Goal: Task Accomplishment & Management: Use online tool/utility

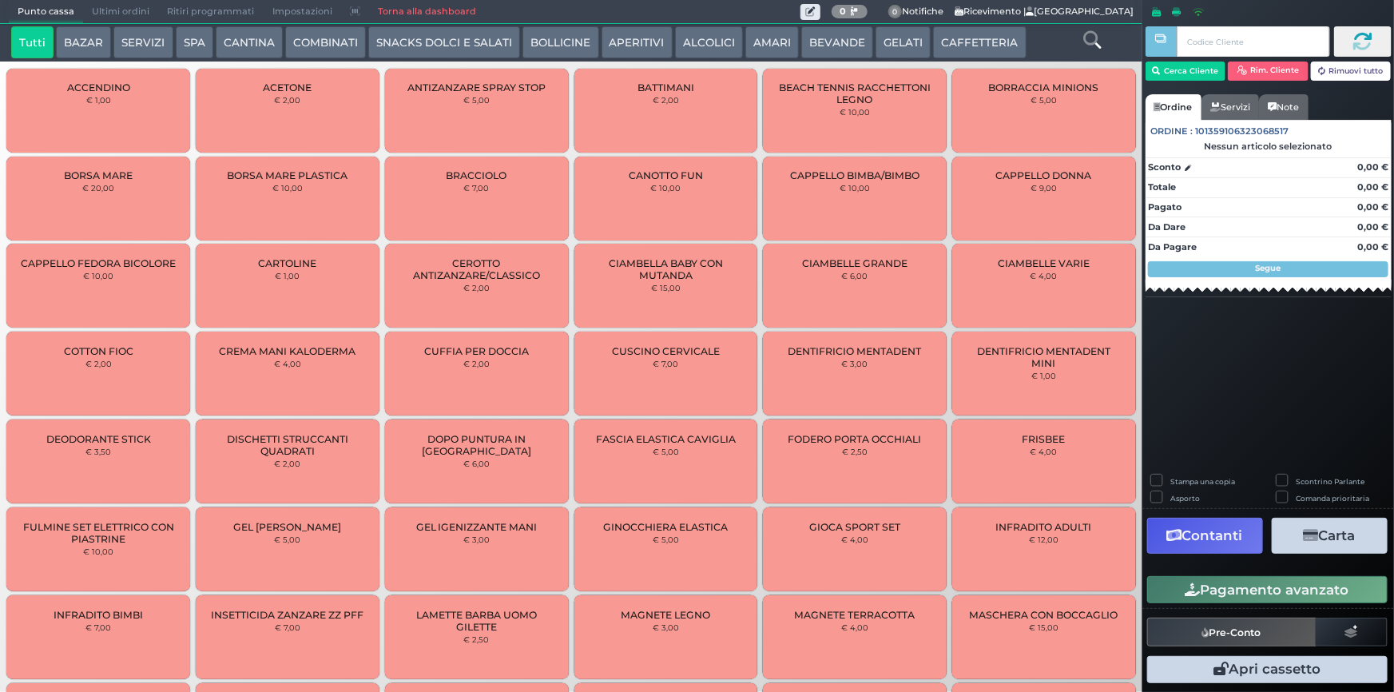
click at [155, 46] on button "SERVIZI" at bounding box center [142, 42] width 59 height 32
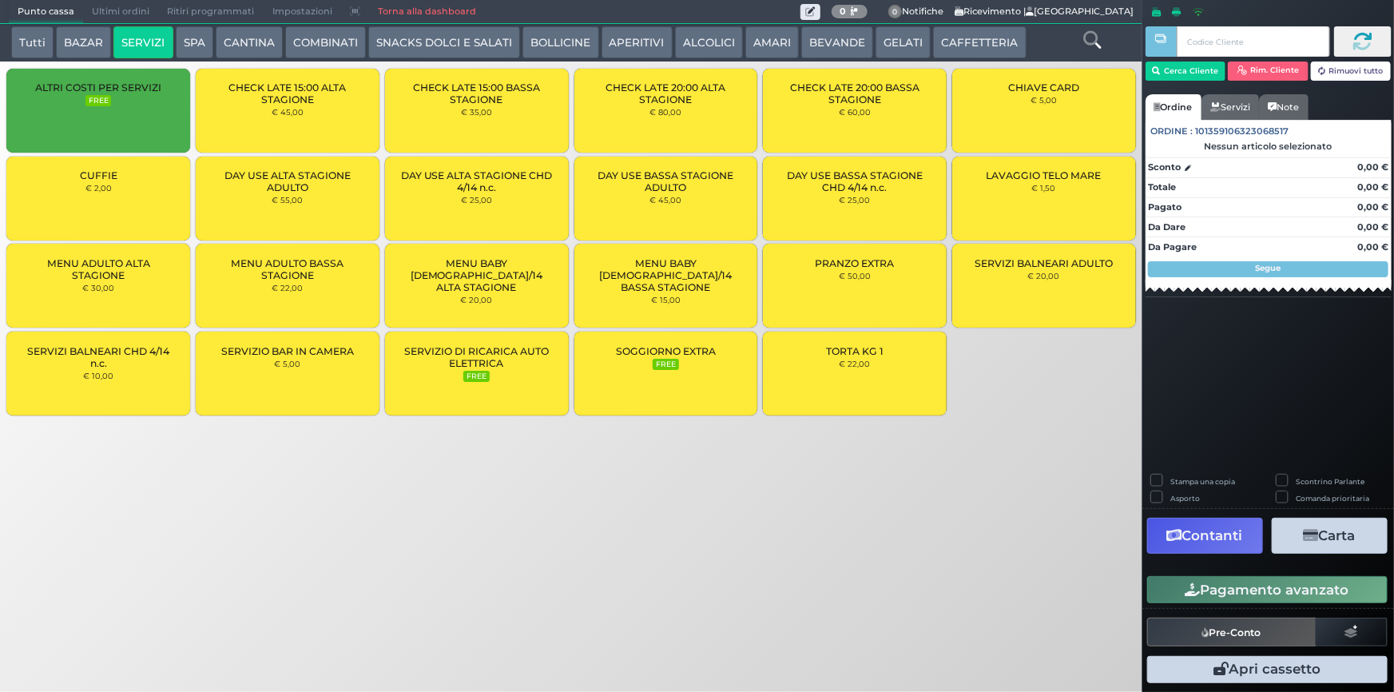
click at [153, 121] on div "ALTRI COSTI PER SERVIZI FREE" at bounding box center [98, 111] width 184 height 84
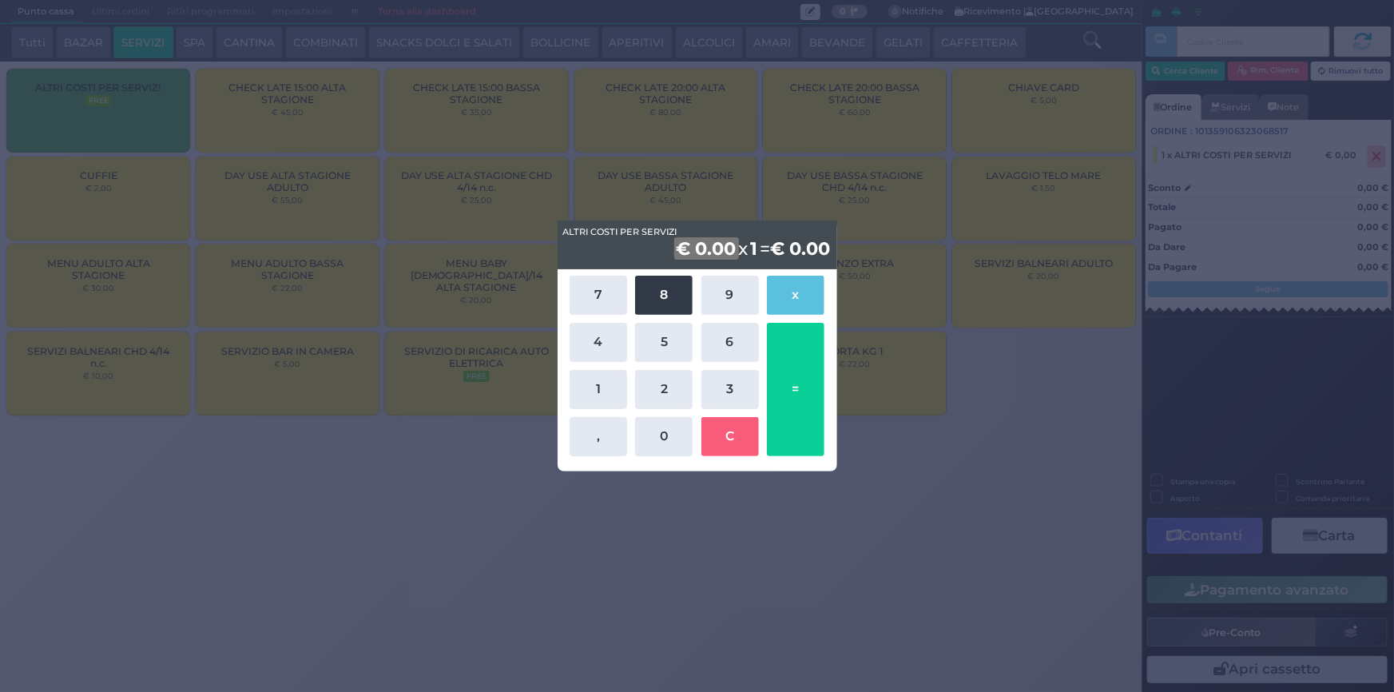
click at [669, 314] on button "8" at bounding box center [664, 295] width 58 height 39
click at [649, 432] on button "0" at bounding box center [664, 436] width 58 height 39
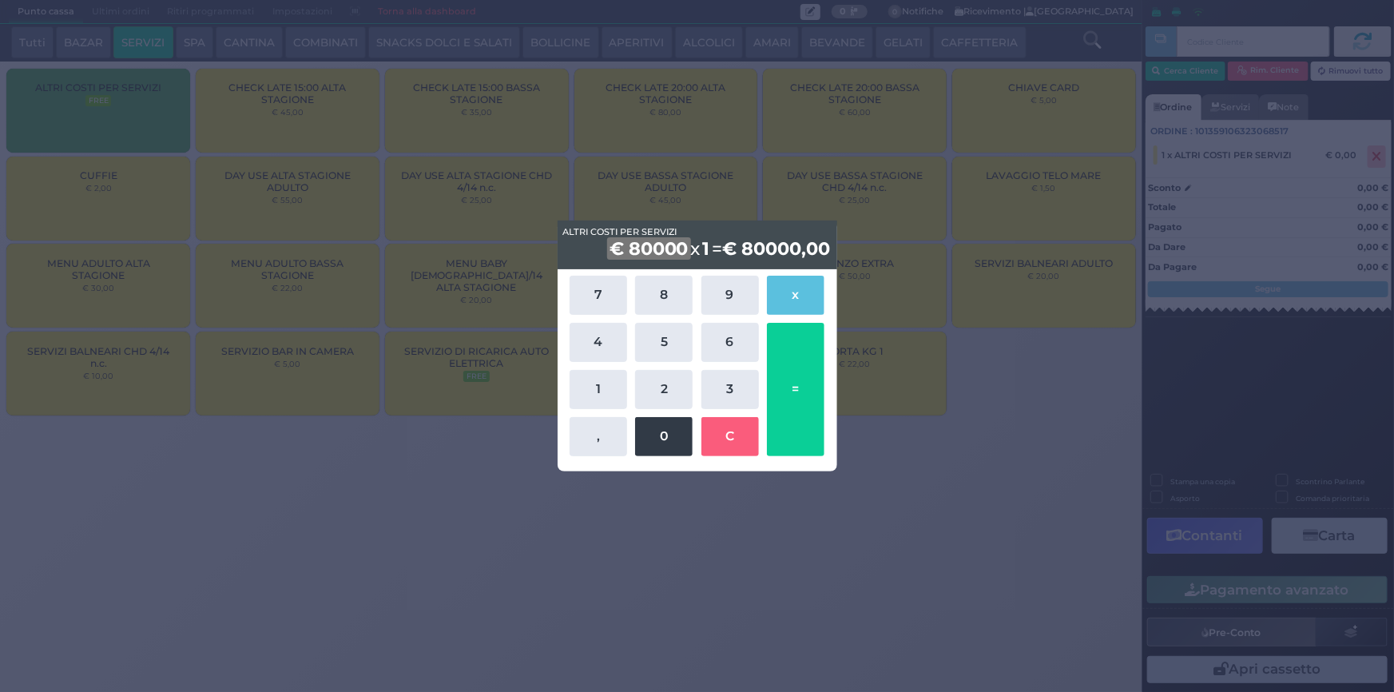
click at [649, 432] on button "0" at bounding box center [664, 436] width 58 height 39
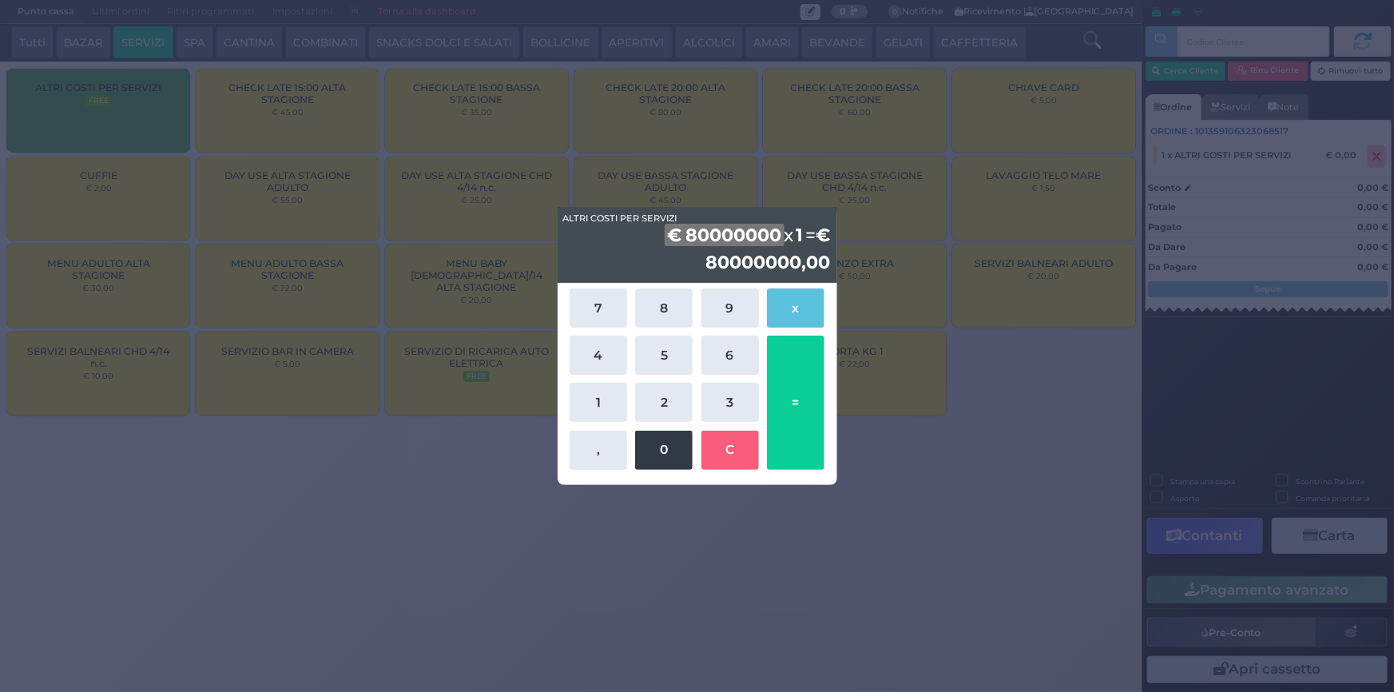
click at [650, 431] on button "0" at bounding box center [664, 449] width 58 height 39
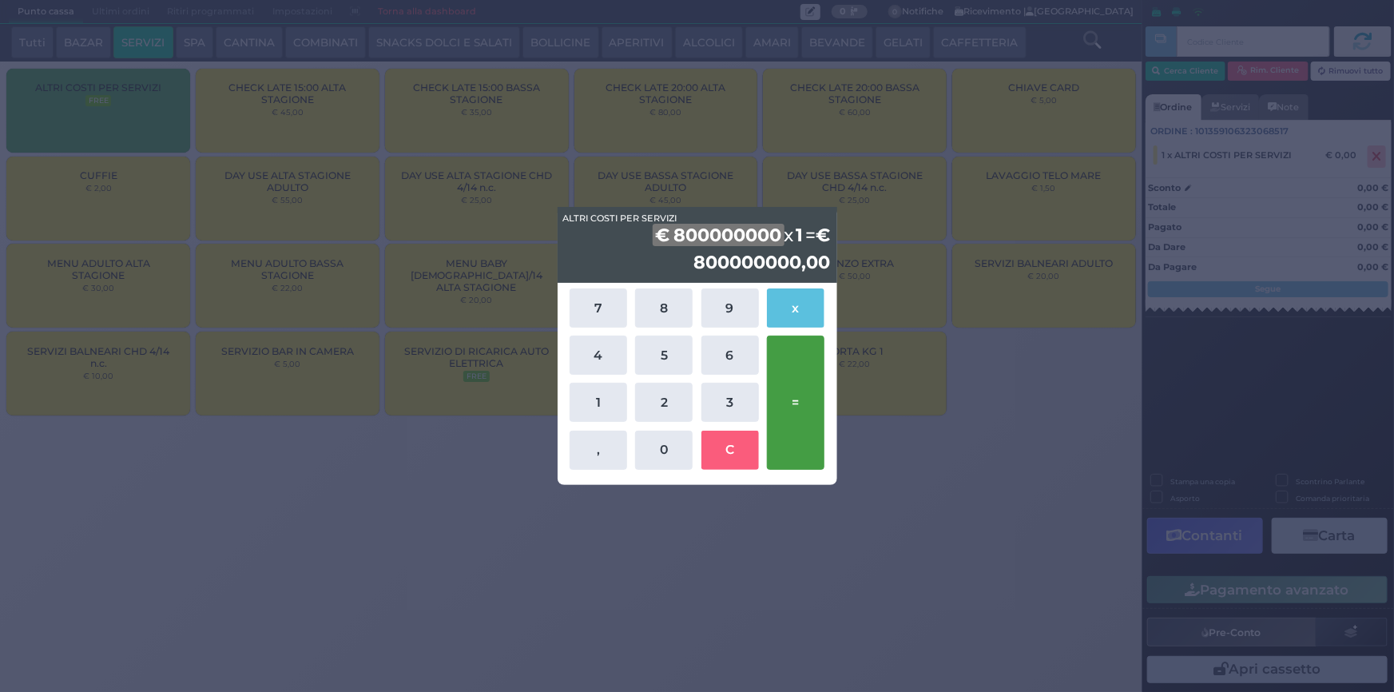
click at [803, 397] on button "=" at bounding box center [796, 401] width 58 height 133
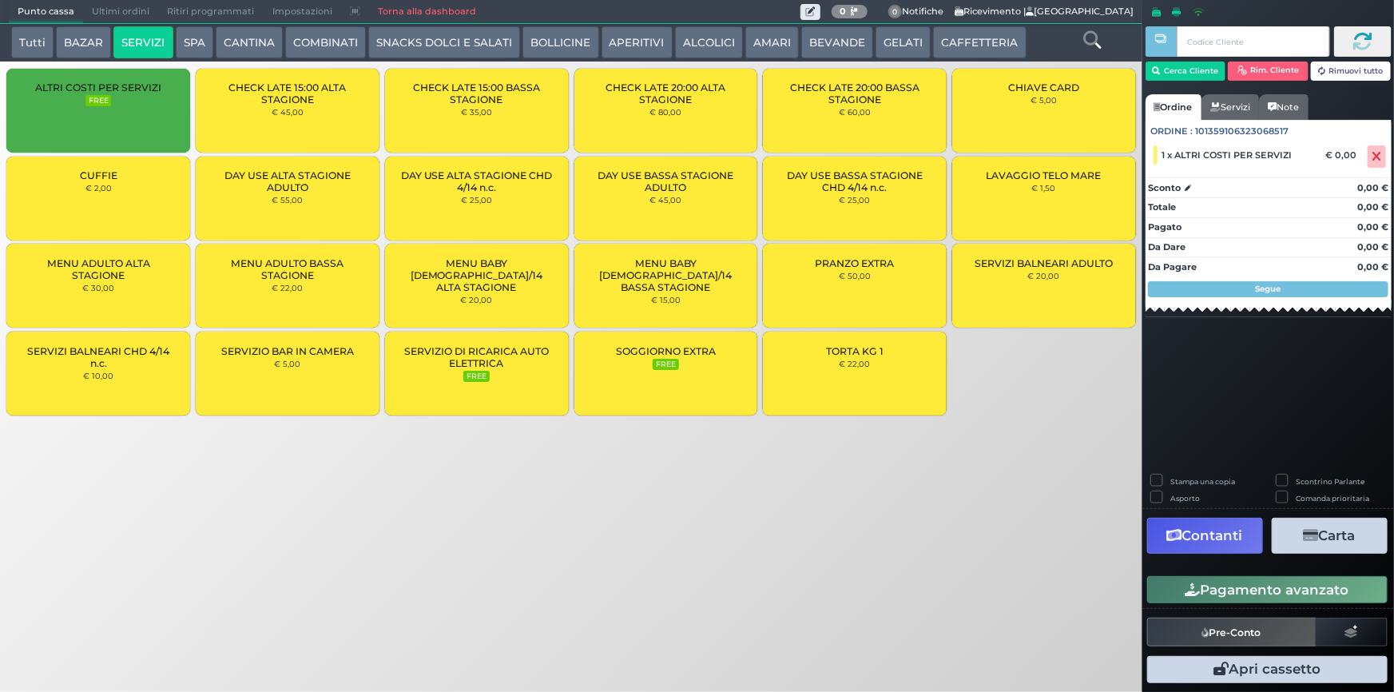
click at [134, 125] on div "ALTRI COSTI PER SERVIZI FREE" at bounding box center [98, 111] width 184 height 84
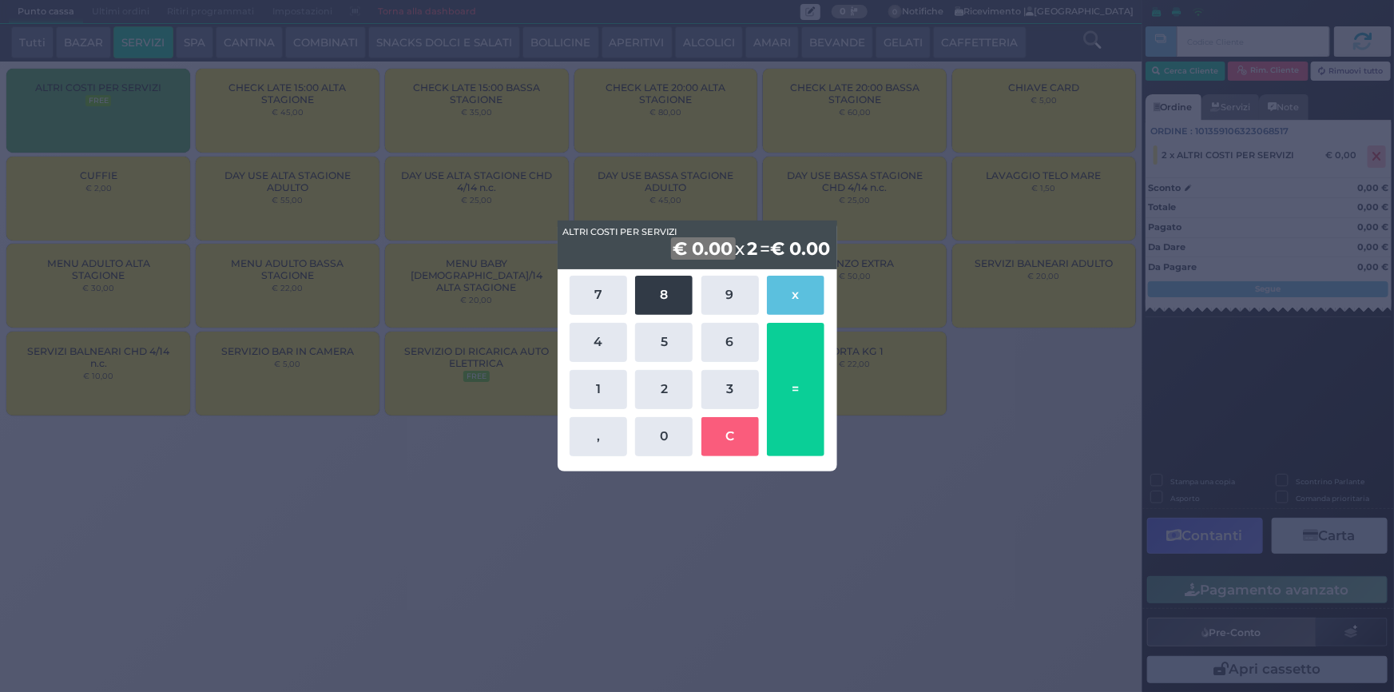
click at [666, 311] on button "8" at bounding box center [664, 295] width 58 height 39
click at [655, 430] on button "0" at bounding box center [664, 436] width 58 height 39
click at [655, 431] on button "0" at bounding box center [664, 436] width 58 height 39
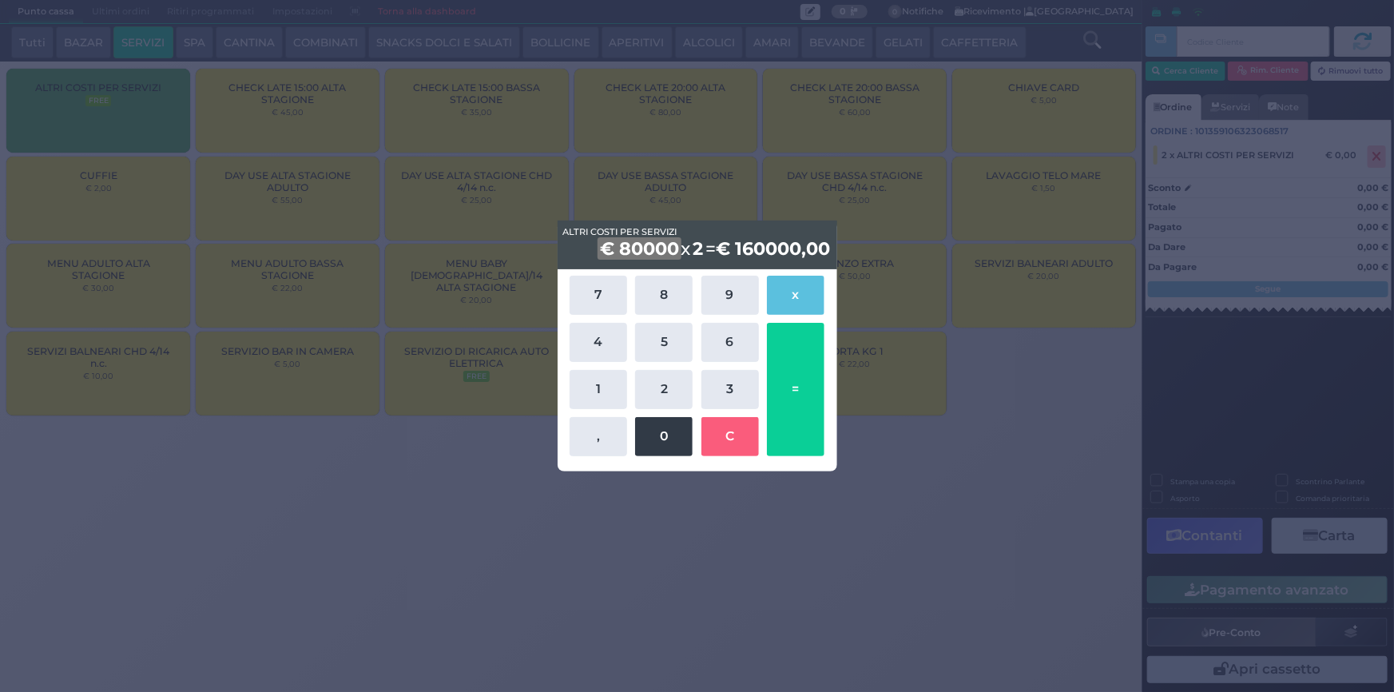
click at [655, 431] on button "0" at bounding box center [664, 436] width 58 height 39
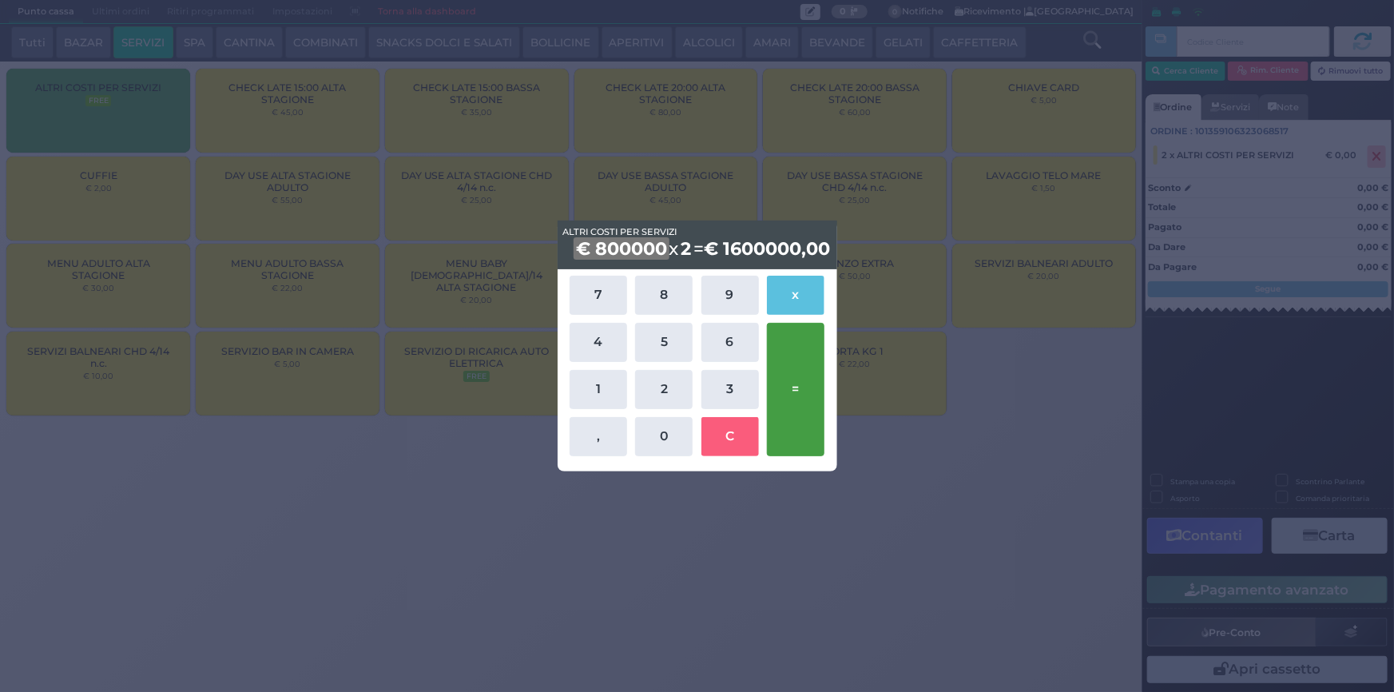
click at [797, 415] on button "=" at bounding box center [796, 389] width 58 height 133
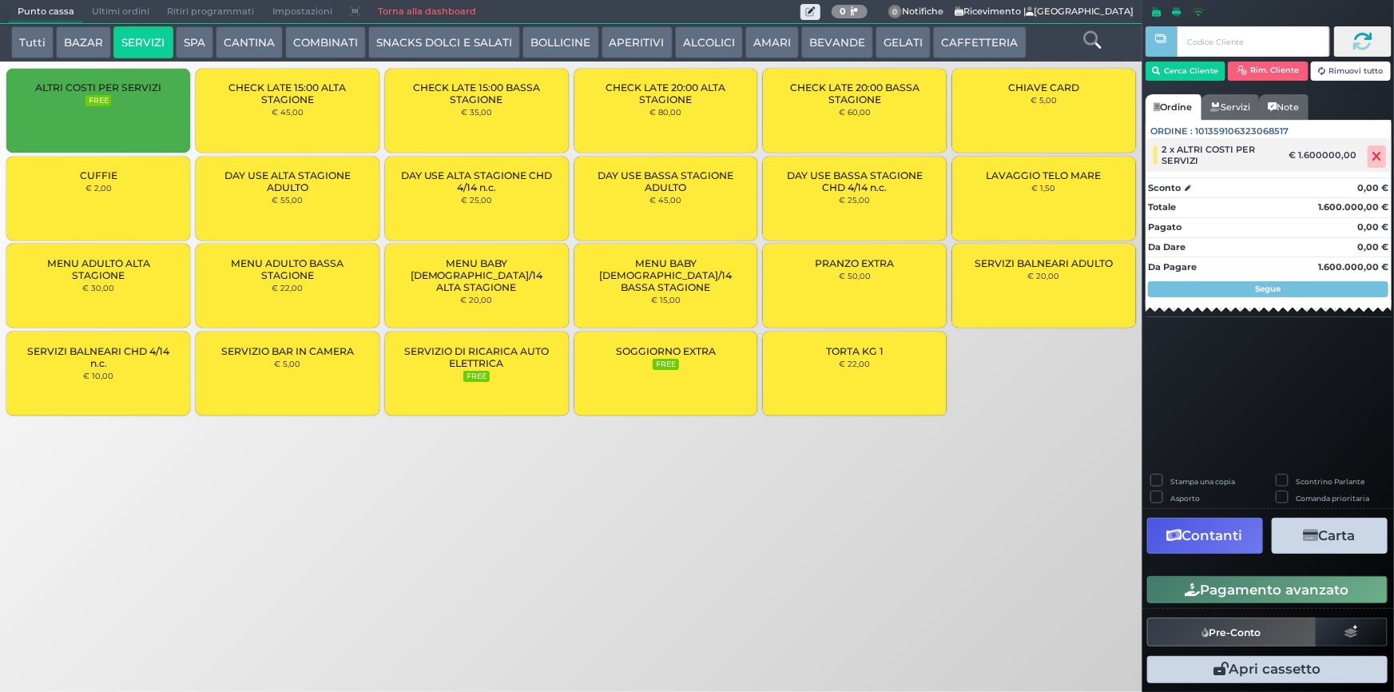
click at [1377, 157] on icon at bounding box center [1377, 157] width 10 height 1
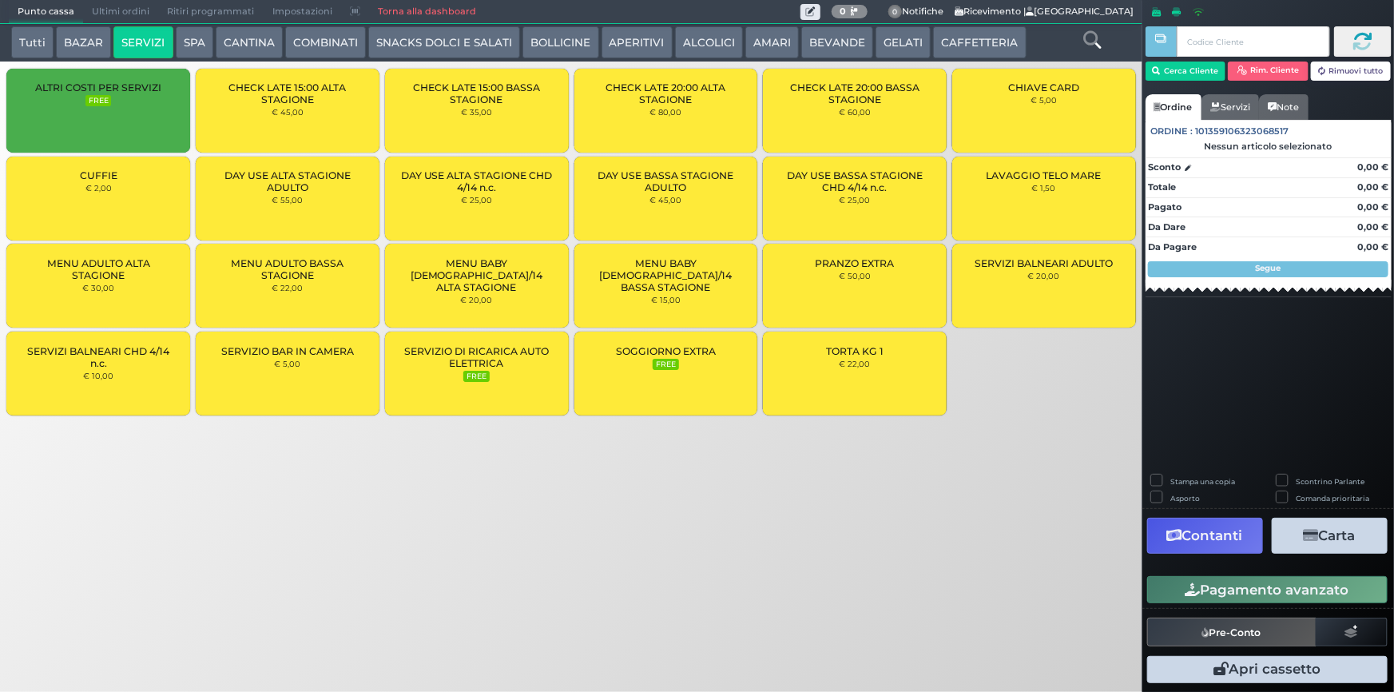
click at [45, 41] on button "Tutti" at bounding box center [32, 42] width 42 height 32
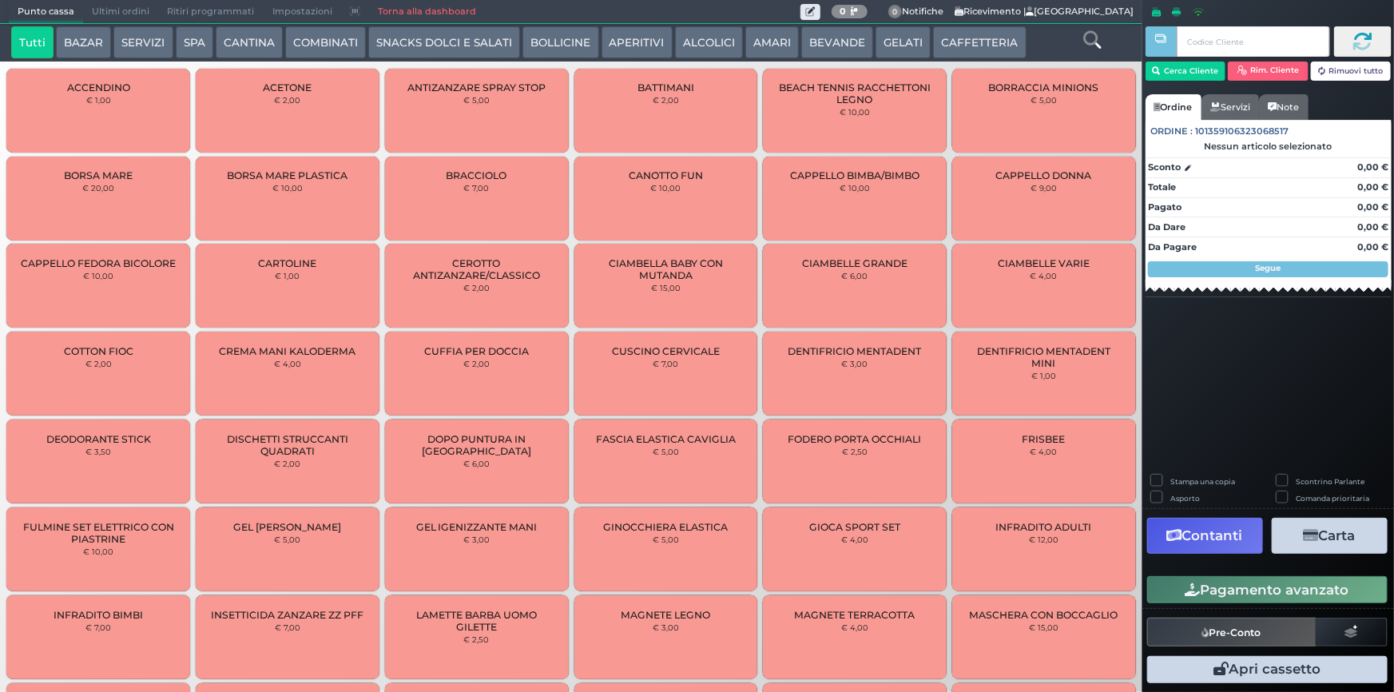
click at [416, 10] on link "Torna alla dashboard" at bounding box center [427, 12] width 116 height 22
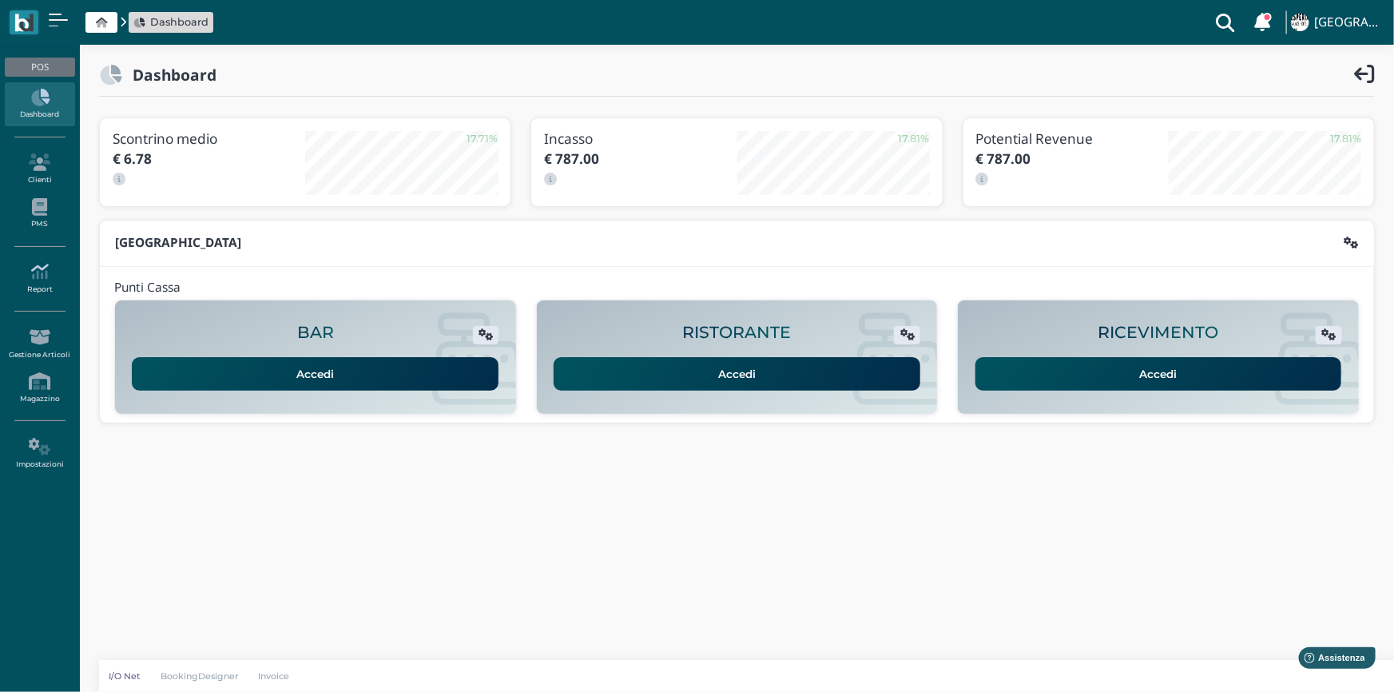
click at [49, 273] on icon at bounding box center [39, 272] width 69 height 18
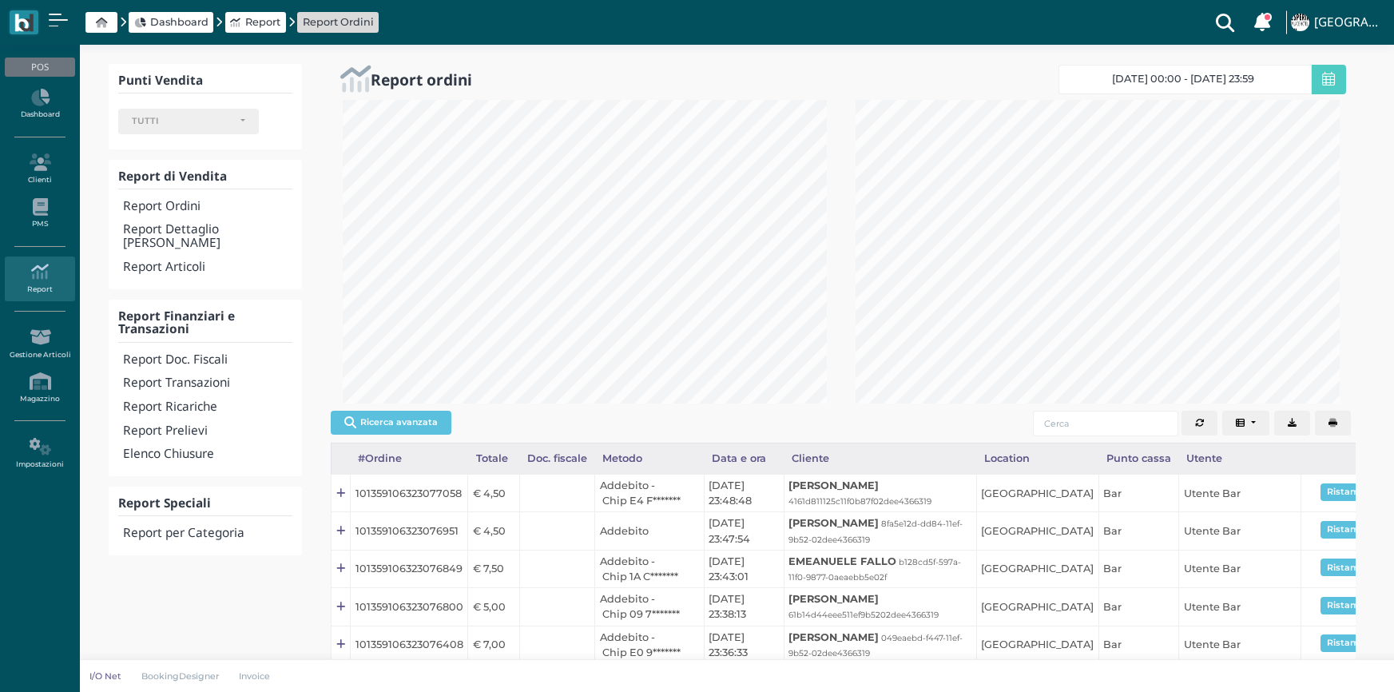
select select
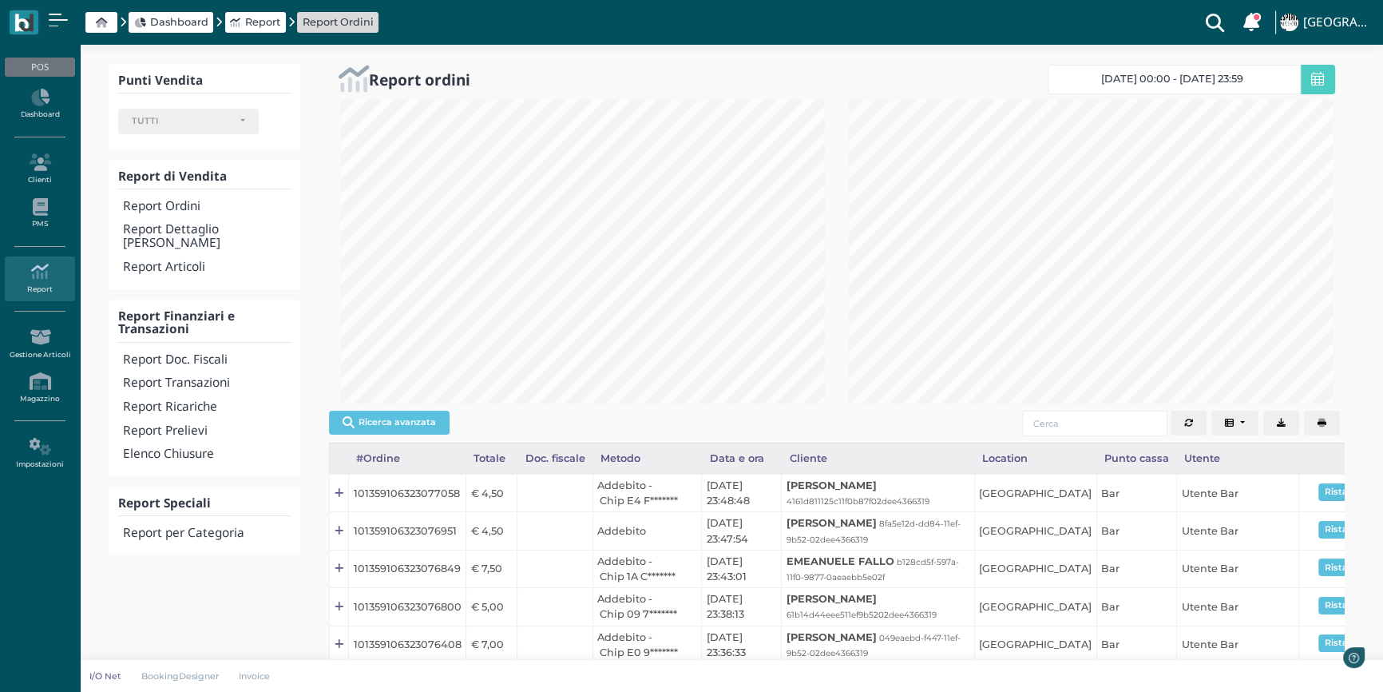
scroll to position [303, 507]
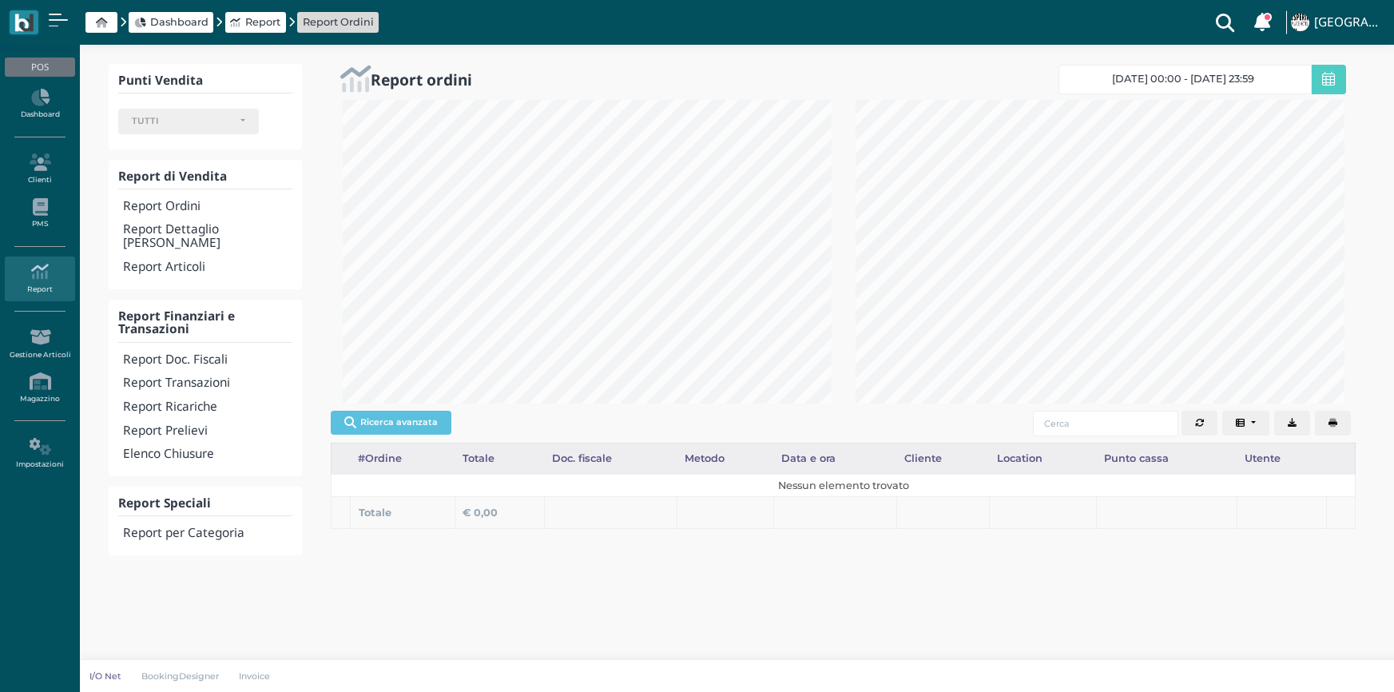
select select
click at [173, 447] on h4 "Elenco Chiusure" at bounding box center [207, 454] width 169 height 14
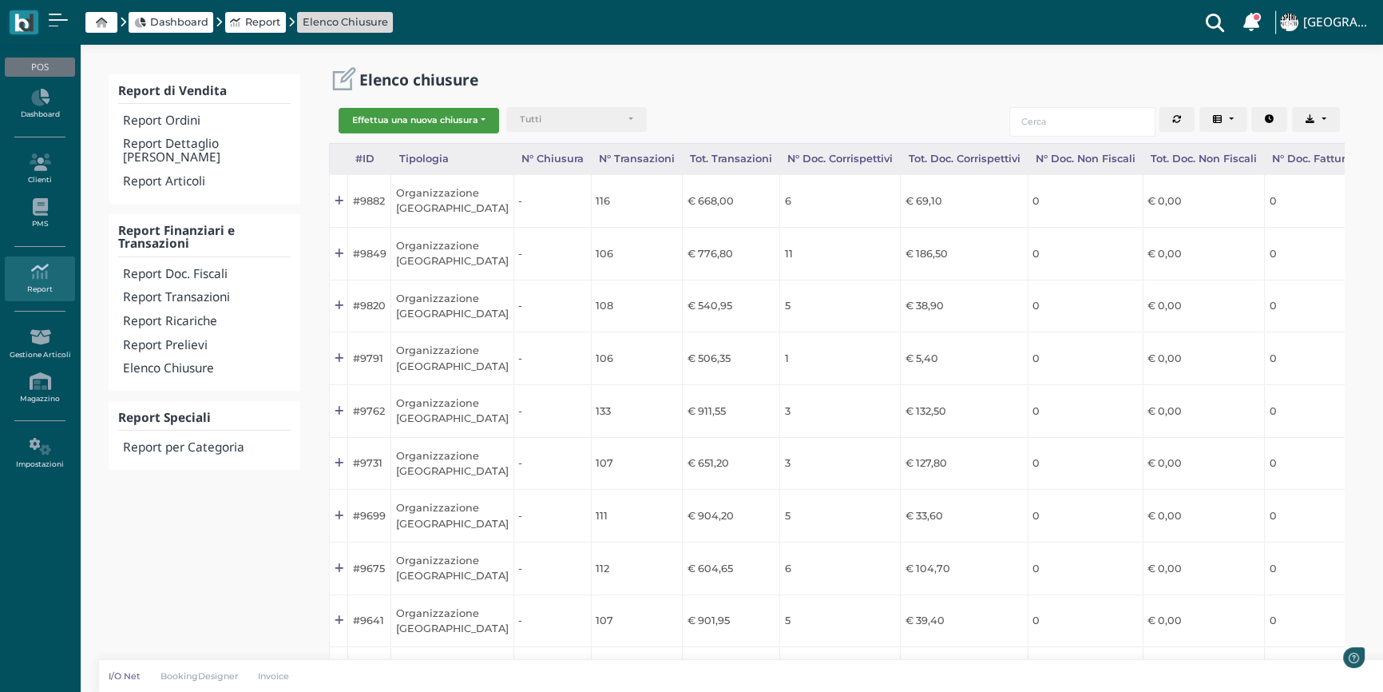
click at [446, 116] on button "Effettua una nuova chiusura" at bounding box center [419, 121] width 161 height 26
click at [442, 141] on span "Organizzazione" at bounding box center [401, 146] width 124 height 21
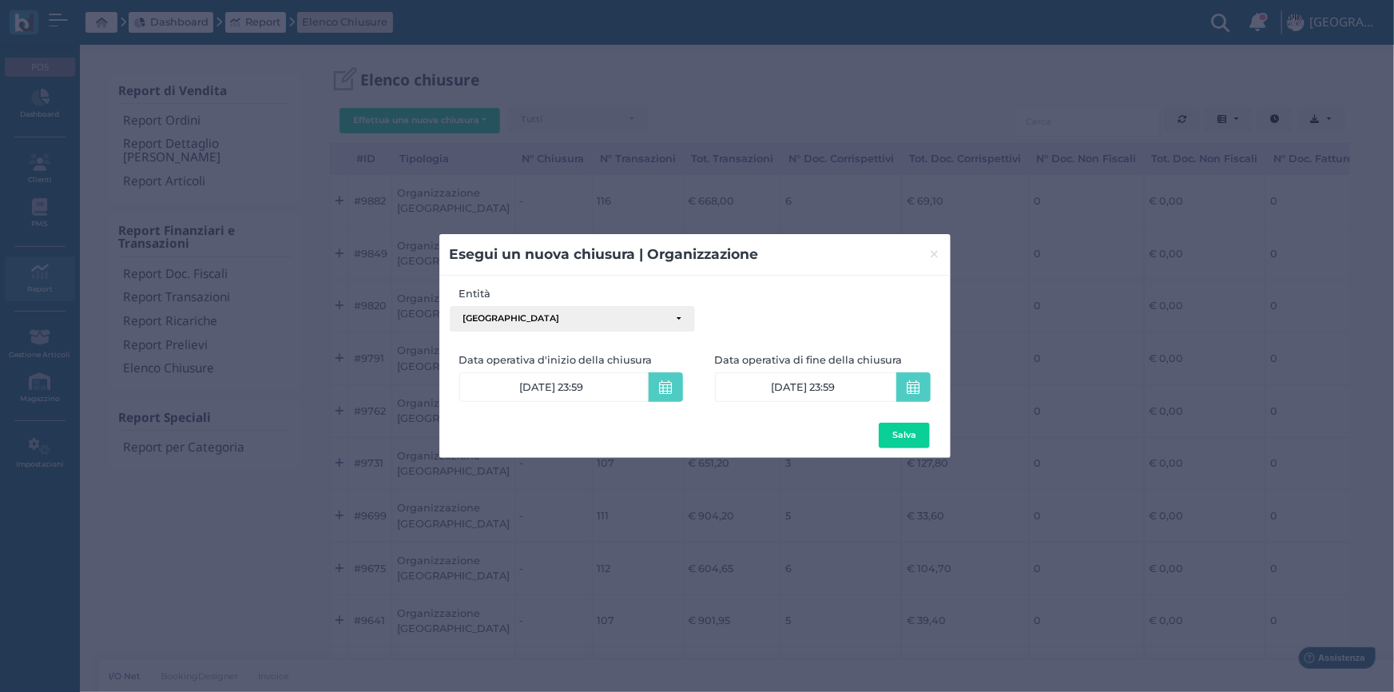
click at [882, 417] on form "Entità Esperia Palace Hotel Esperia Palace Hotel Data operativa d'inizio della …" at bounding box center [695, 367] width 490 height 162
click at [902, 439] on button "Salva" at bounding box center [904, 435] width 51 height 26
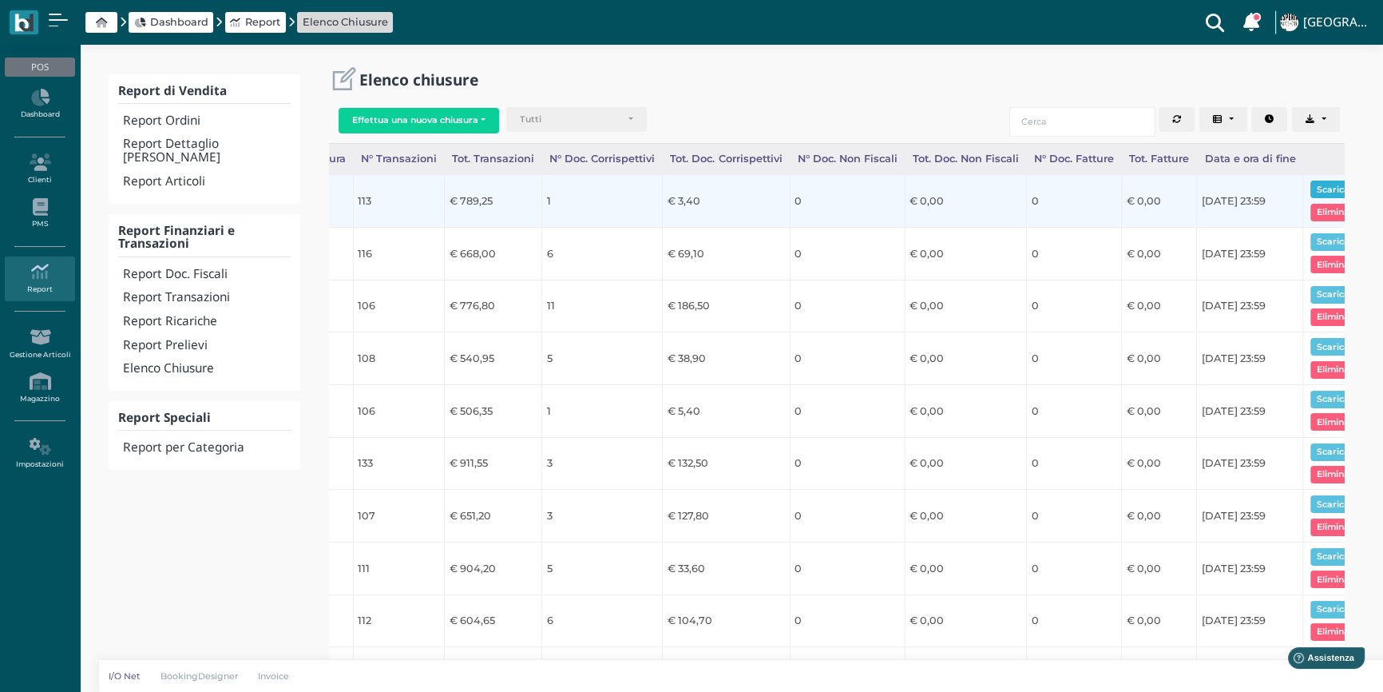
click at [1313, 189] on button "Scarica pdf" at bounding box center [1341, 189] width 61 height 18
